Goal: Contribute content: Contribute content

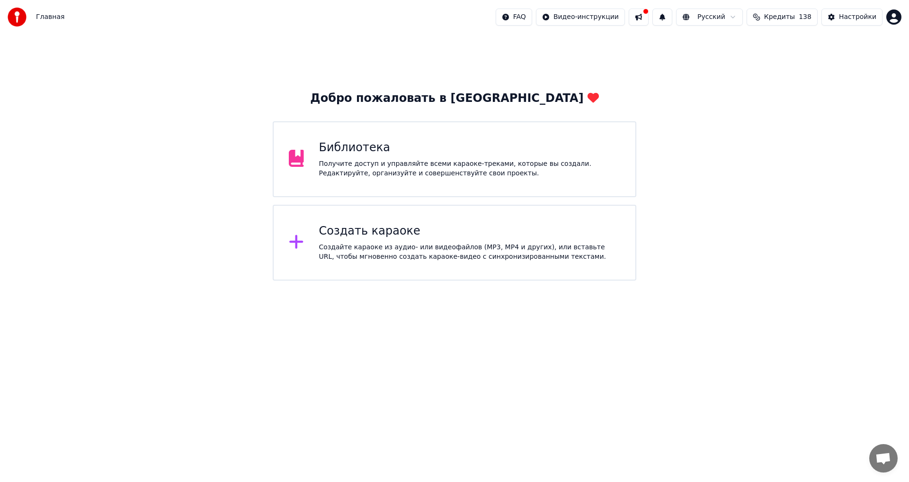
click at [385, 162] on div "Получите доступ и управляйте всеми караоке-треками, которые вы создали. Редакти…" at bounding box center [470, 168] width 302 height 19
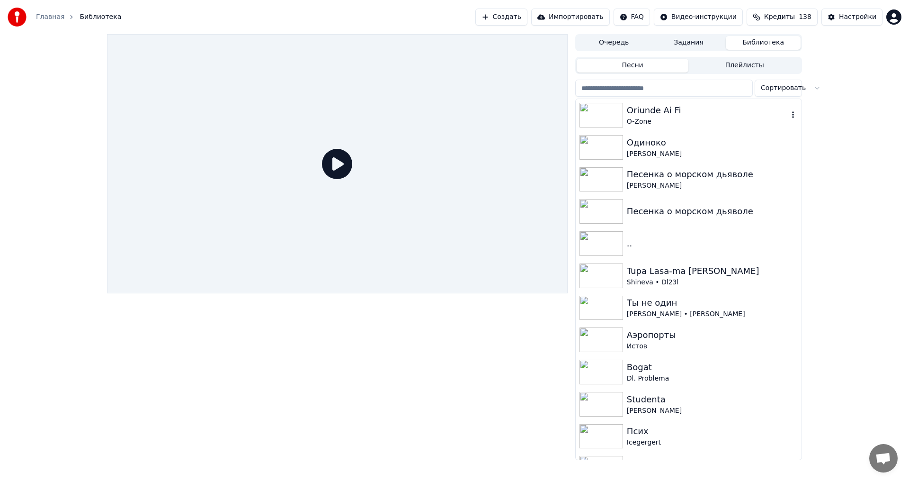
click at [662, 118] on div "O-Zone" at bounding box center [707, 121] width 161 height 9
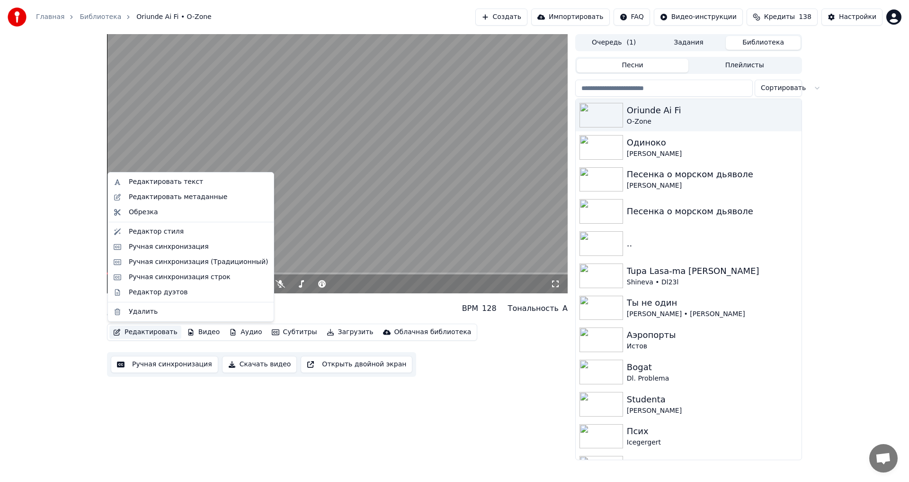
click at [164, 333] on button "Редактировать" at bounding box center [145, 331] width 72 height 13
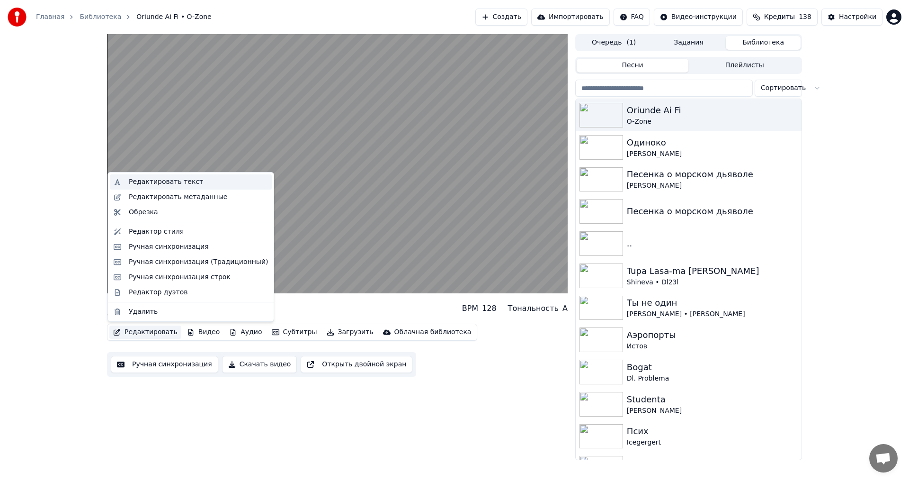
click at [189, 181] on div "Редактировать текст" at bounding box center [166, 181] width 74 height 9
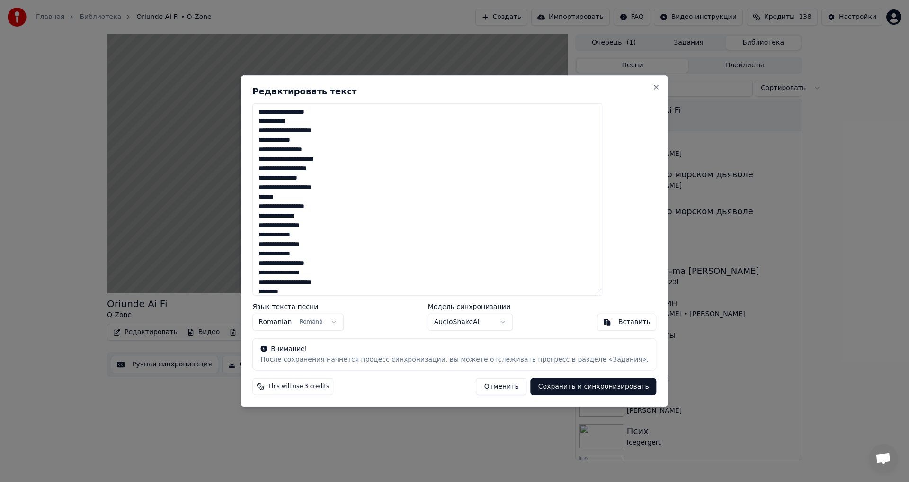
click at [307, 184] on textarea at bounding box center [427, 199] width 350 height 193
click at [548, 381] on button "Сохранить и синхронизировать" at bounding box center [594, 386] width 126 height 17
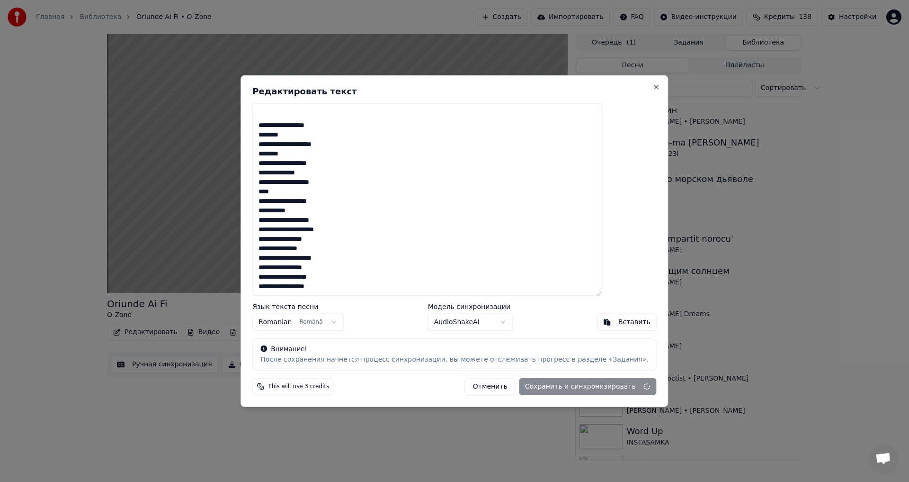
type textarea "**********"
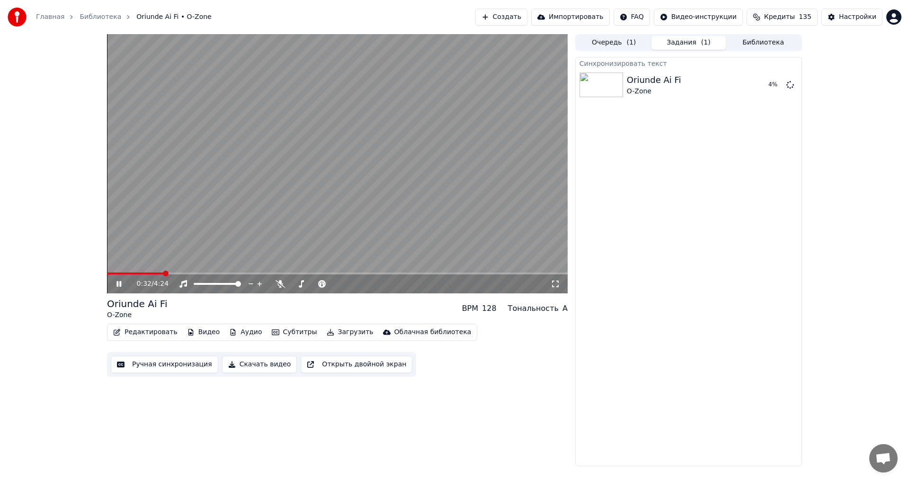
click at [121, 283] on icon at bounding box center [119, 284] width 5 height 6
click at [780, 37] on button "Библиотека" at bounding box center [763, 43] width 75 height 14
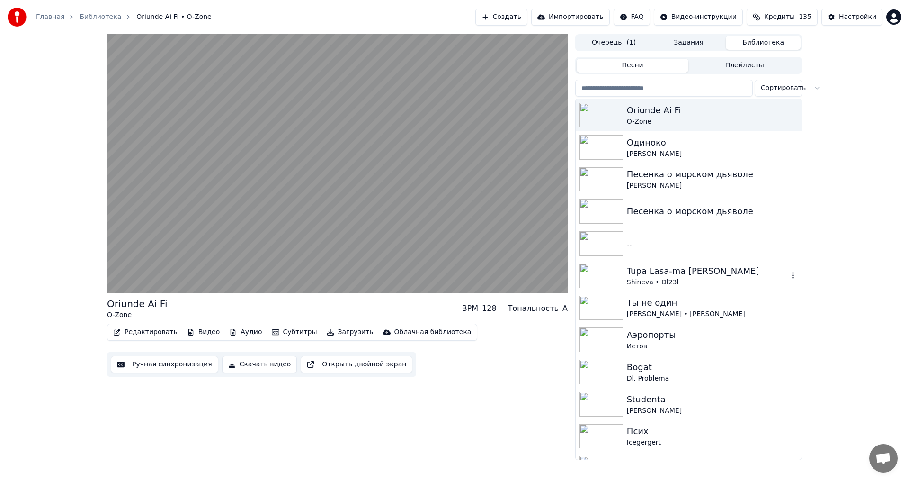
click at [695, 269] on div "Tupa Lasa-ma [PERSON_NAME]" at bounding box center [707, 270] width 161 height 13
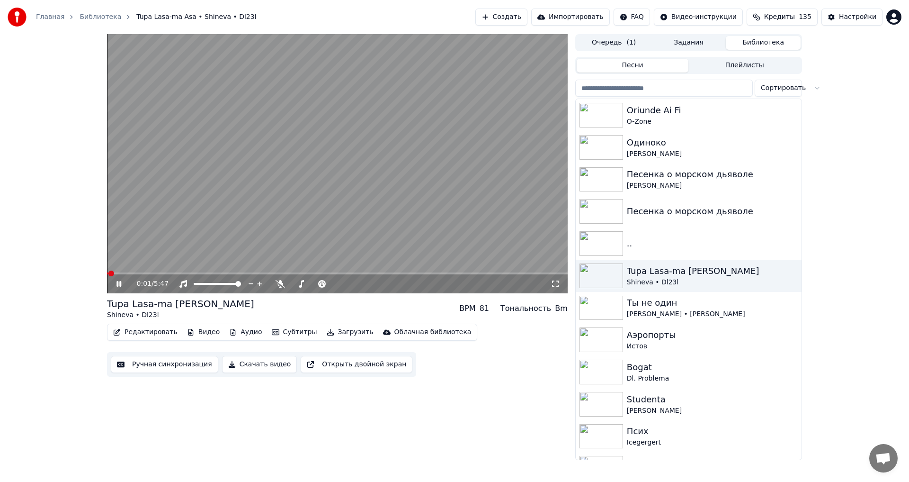
click at [121, 285] on icon at bounding box center [119, 284] width 5 height 6
click at [147, 331] on button "Редактировать" at bounding box center [145, 331] width 72 height 13
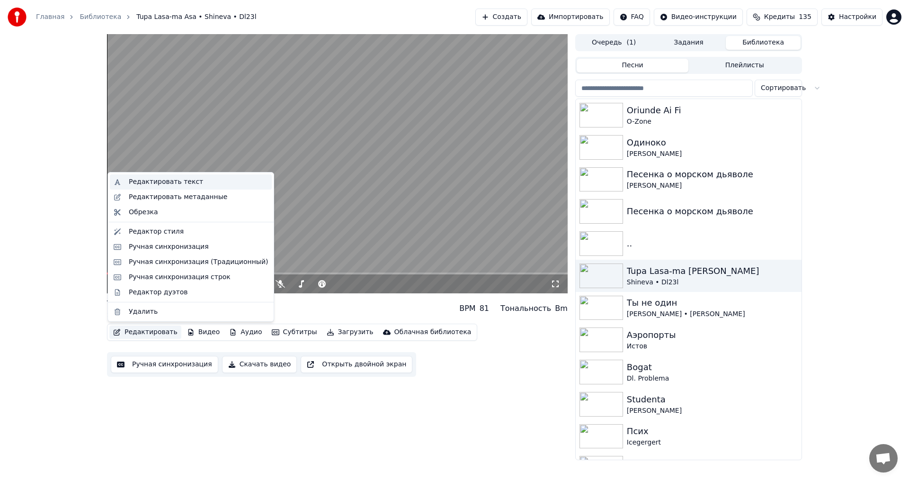
click at [156, 183] on div "Редактировать текст" at bounding box center [166, 181] width 74 height 9
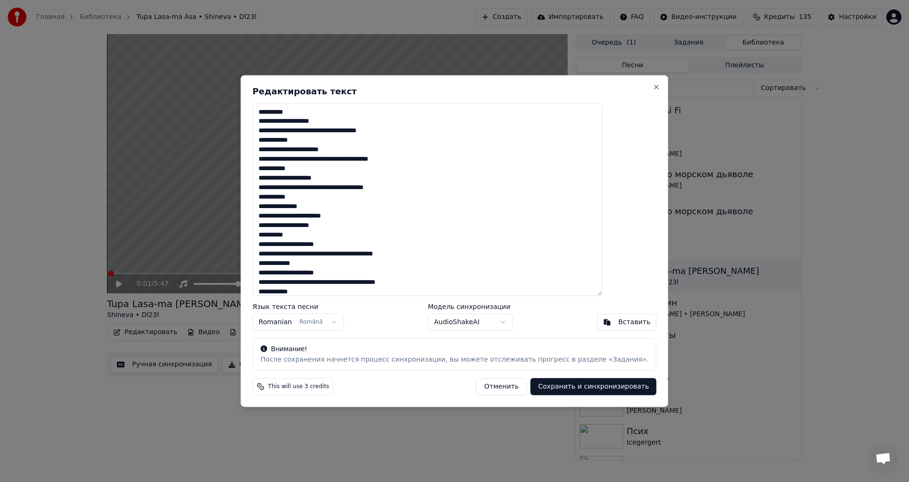
click at [338, 170] on textarea at bounding box center [427, 199] width 350 height 193
click at [628, 81] on div "Редактировать текст Язык текста песни Romanian Română Модель синхронизации Audi…" at bounding box center [455, 241] width 428 height 332
click at [653, 90] on button "Close" at bounding box center [657, 87] width 8 height 8
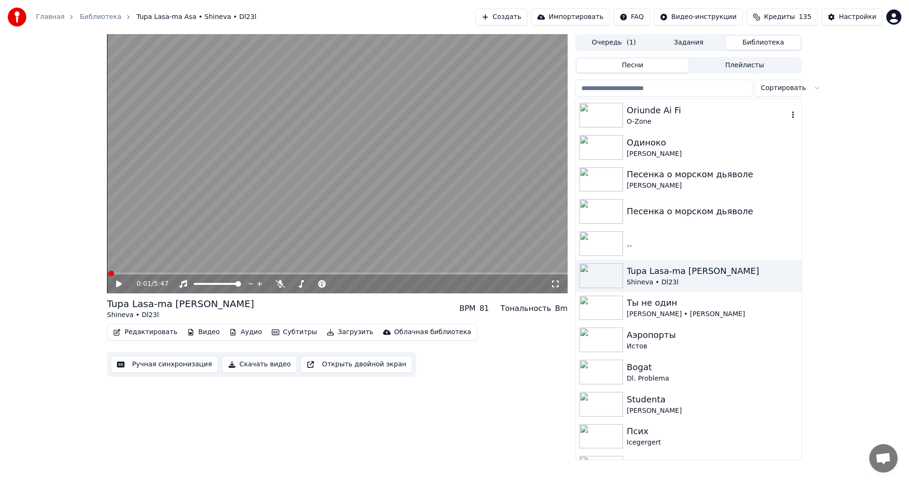
click at [721, 113] on div "Oriunde Ai Fi" at bounding box center [707, 110] width 161 height 13
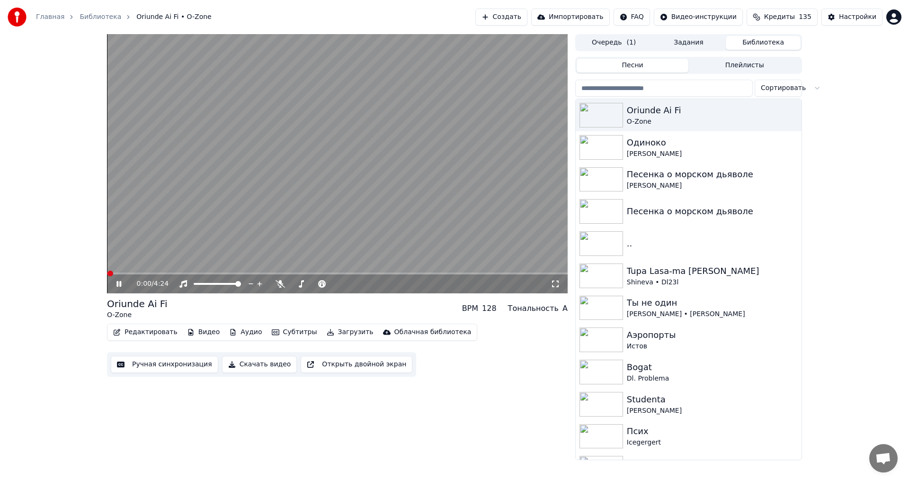
click at [342, 332] on button "Загрузить" at bounding box center [350, 331] width 54 height 13
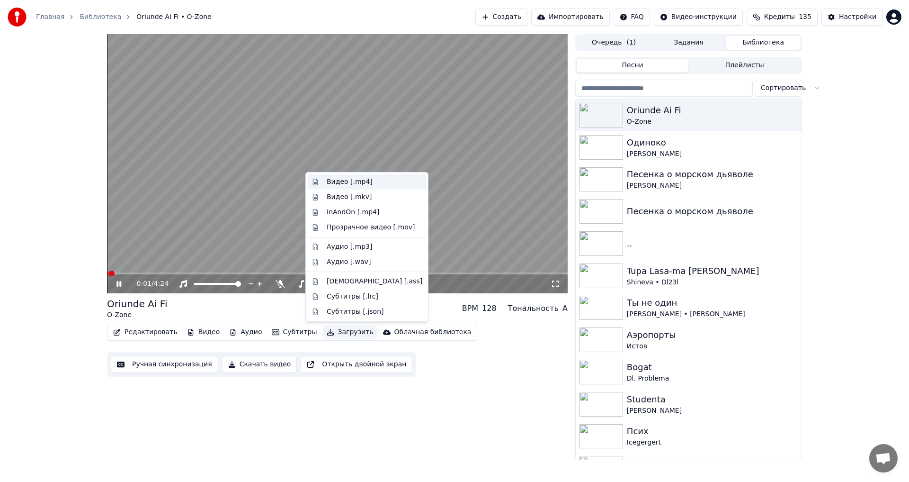
click at [361, 180] on div "Видео [.mp4]" at bounding box center [350, 181] width 46 height 9
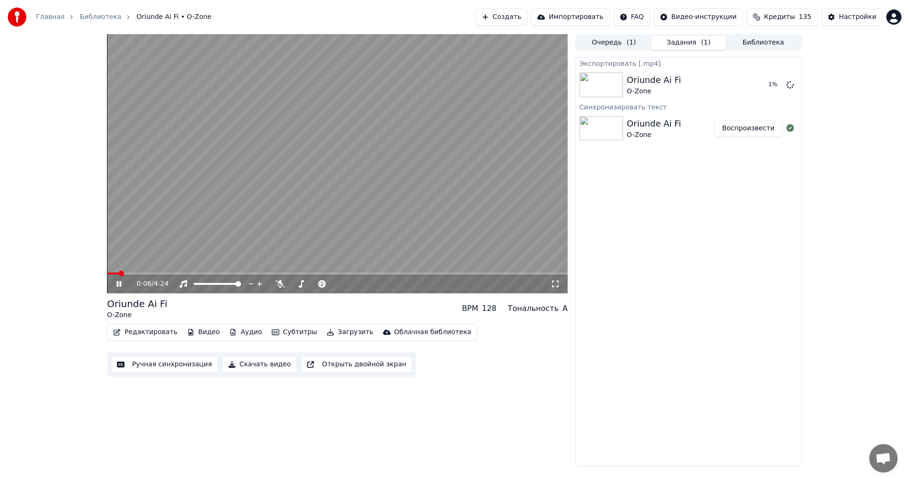
click at [119, 282] on icon at bounding box center [126, 284] width 22 height 8
click at [338, 283] on span at bounding box center [335, 284] width 6 height 6
click at [788, 89] on div at bounding box center [791, 84] width 8 height 11
click at [792, 84] on icon at bounding box center [791, 85] width 8 height 8
click at [342, 329] on button "Загрузить" at bounding box center [350, 331] width 54 height 13
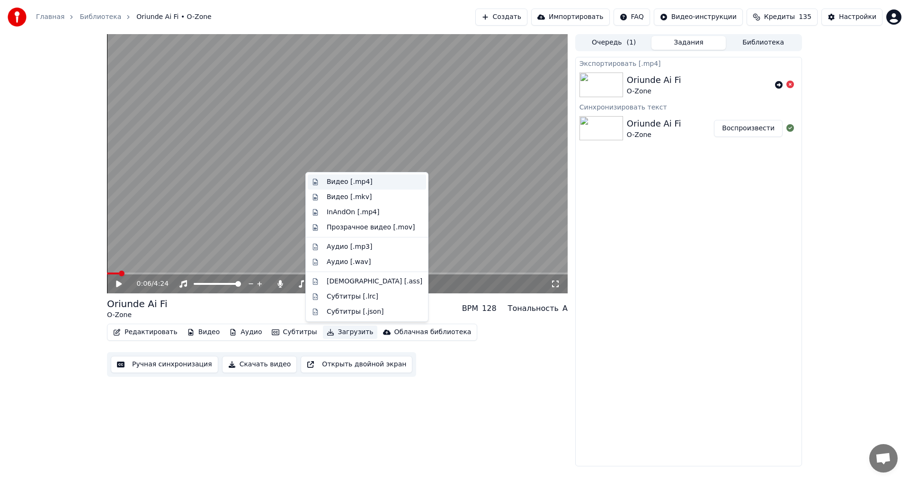
click at [356, 184] on div "Видео [.mp4]" at bounding box center [350, 181] width 46 height 9
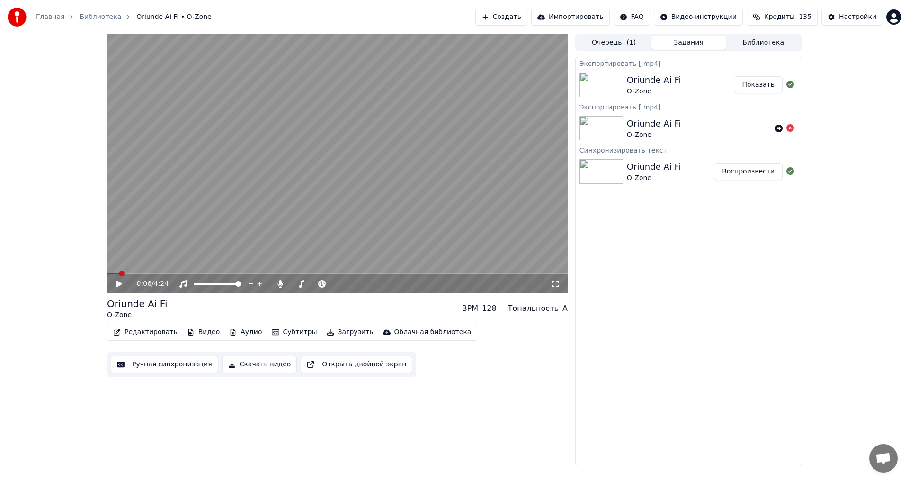
click at [772, 88] on button "Показать" at bounding box center [758, 84] width 49 height 17
click at [767, 87] on button "Показать" at bounding box center [758, 84] width 49 height 17
click at [408, 148] on video at bounding box center [337, 163] width 461 height 259
click at [116, 283] on icon at bounding box center [126, 284] width 22 height 8
